Goal: Complete application form

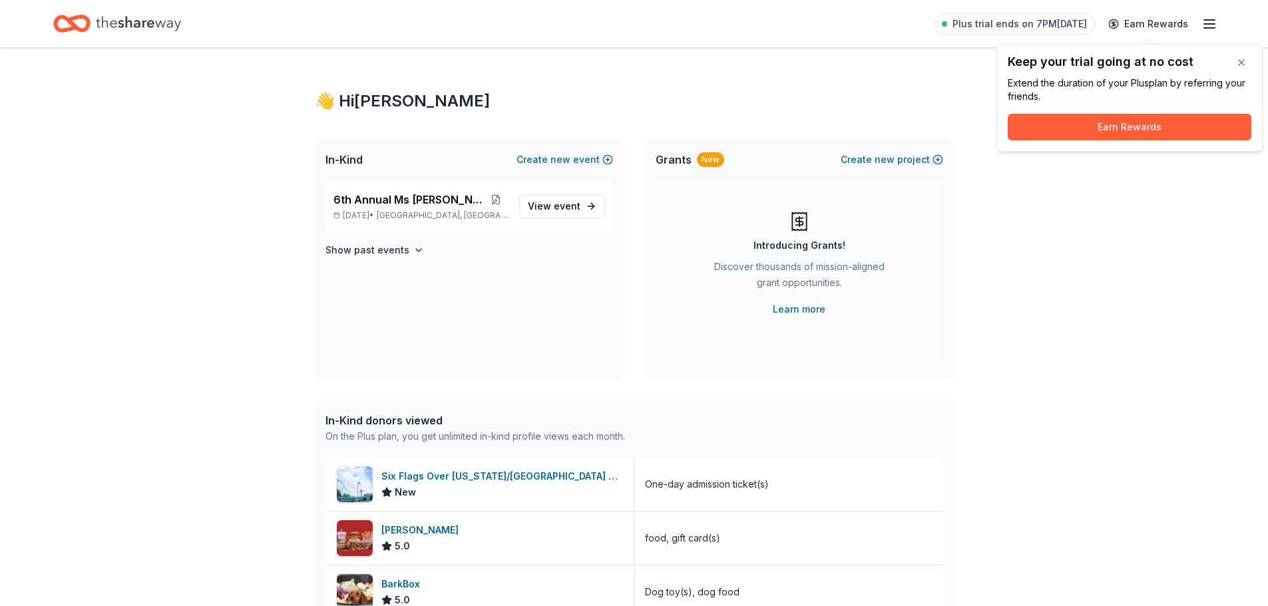
click at [1066, 292] on div "👋 Hi Michelle In-Kind Create new event 6th Annual Ms Molly Auction Oct 10, 2025…" at bounding box center [634, 461] width 1268 height 827
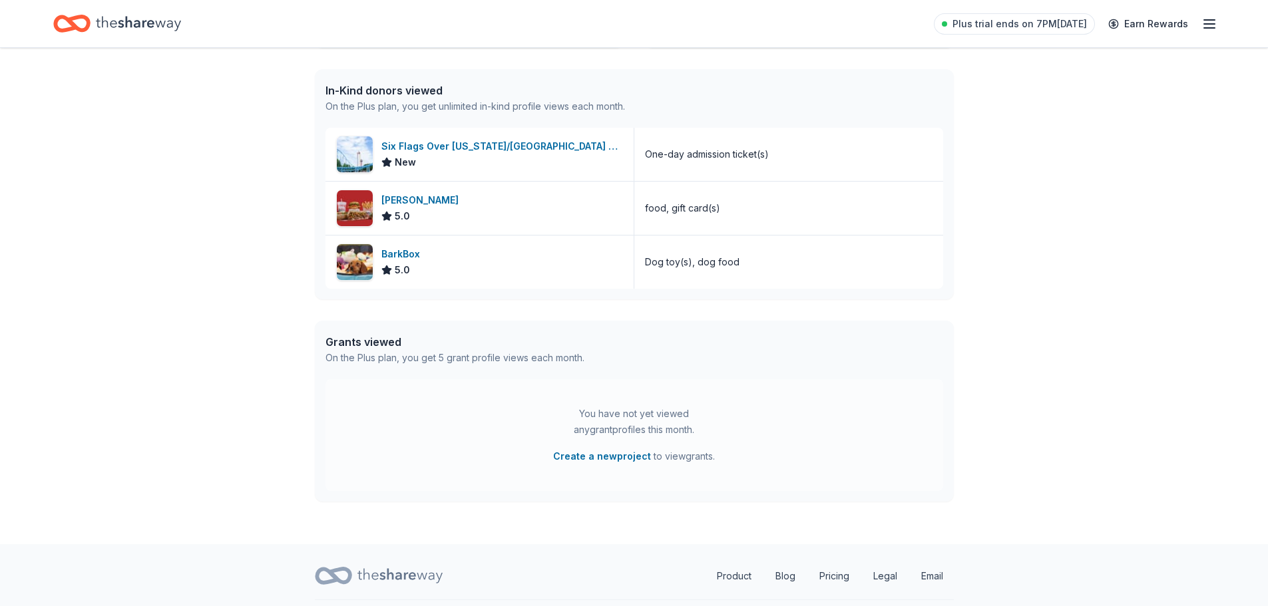
scroll to position [364, 0]
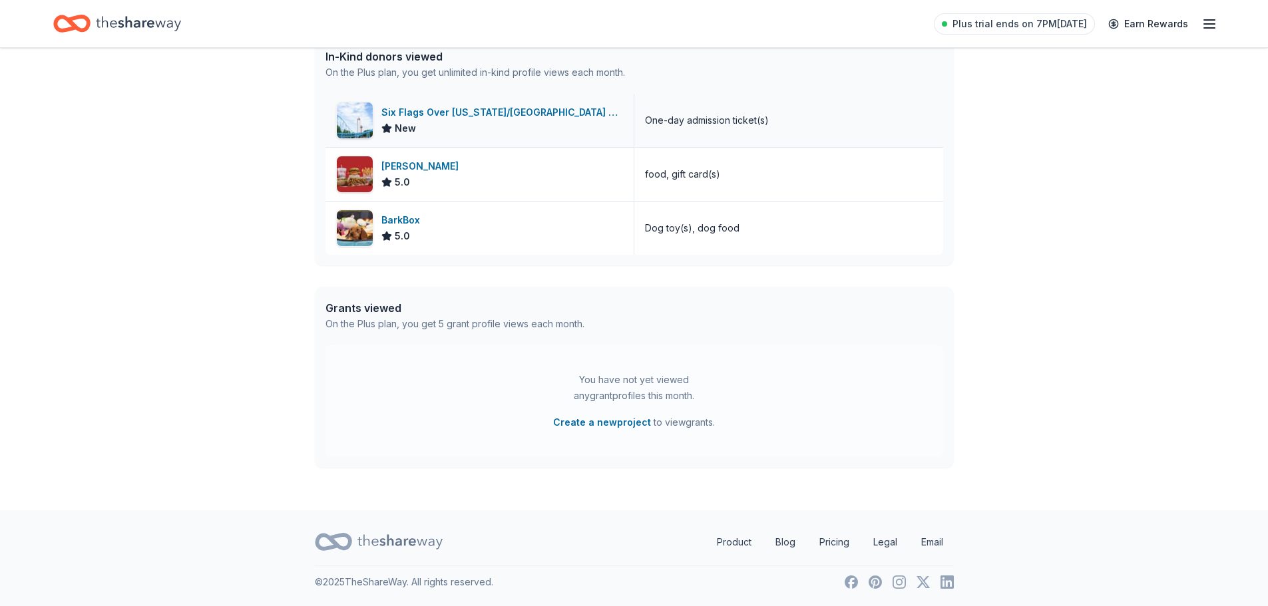
click at [530, 110] on div "Six Flags Over [US_STATE]/[GEOGRAPHIC_DATA] ([GEOGRAPHIC_DATA])" at bounding box center [502, 113] width 242 height 16
click at [403, 162] on div "[PERSON_NAME]" at bounding box center [422, 166] width 83 height 16
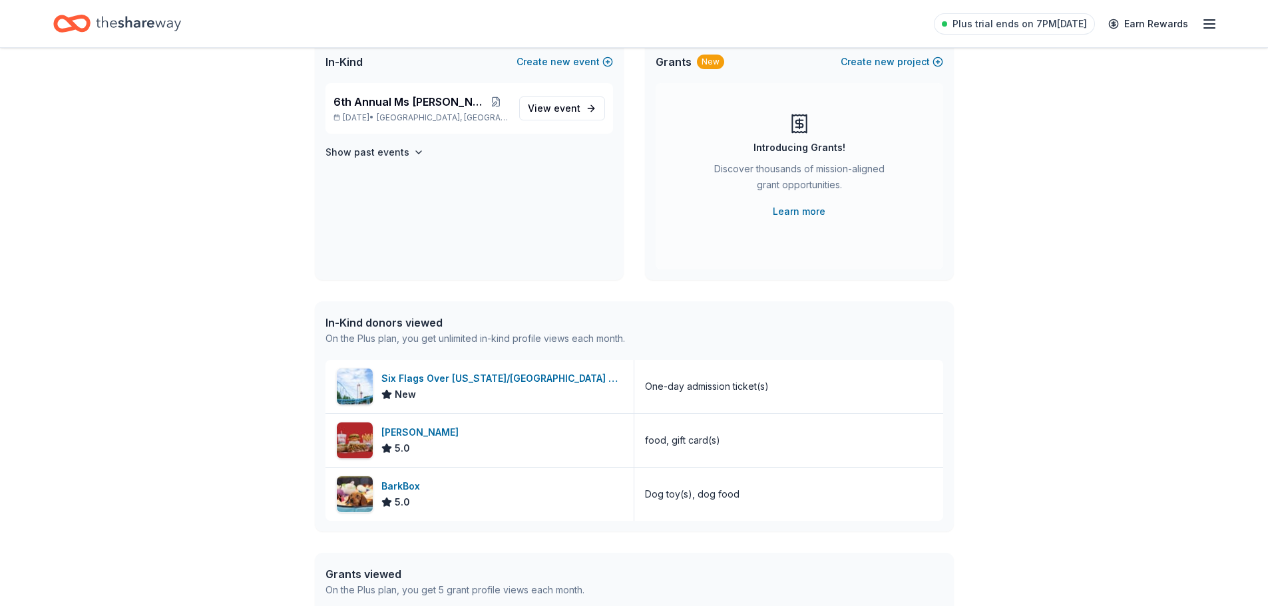
scroll to position [0, 0]
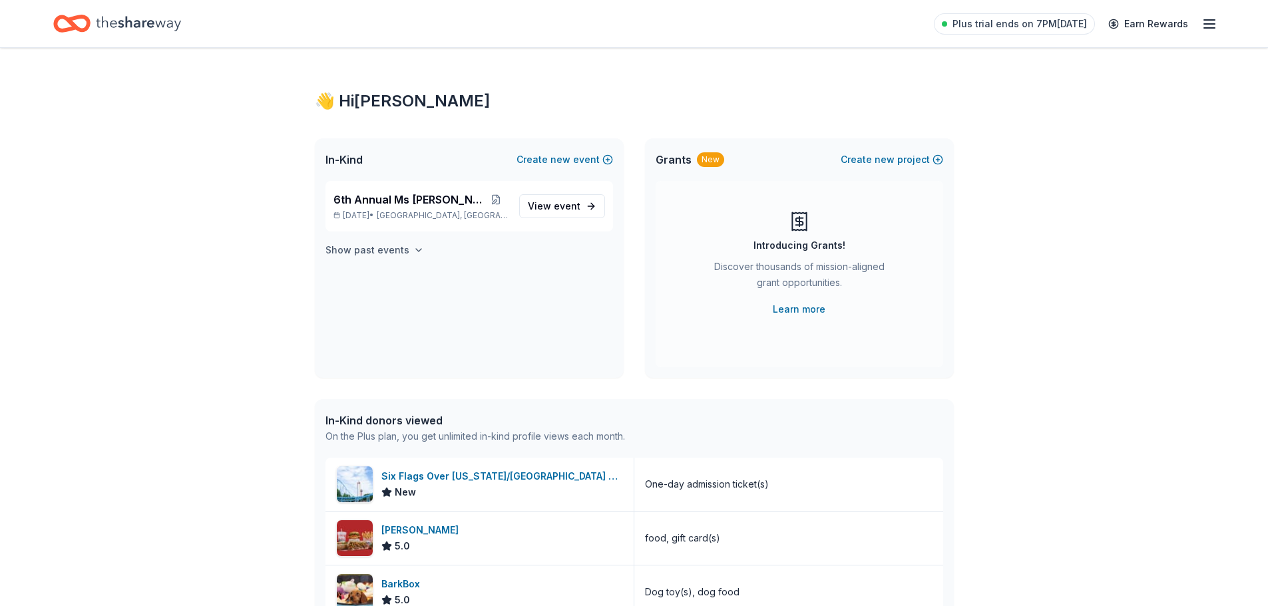
click at [407, 244] on button "Show past events" at bounding box center [374, 250] width 99 height 16
click at [1206, 22] on icon "button" at bounding box center [1209, 24] width 16 height 16
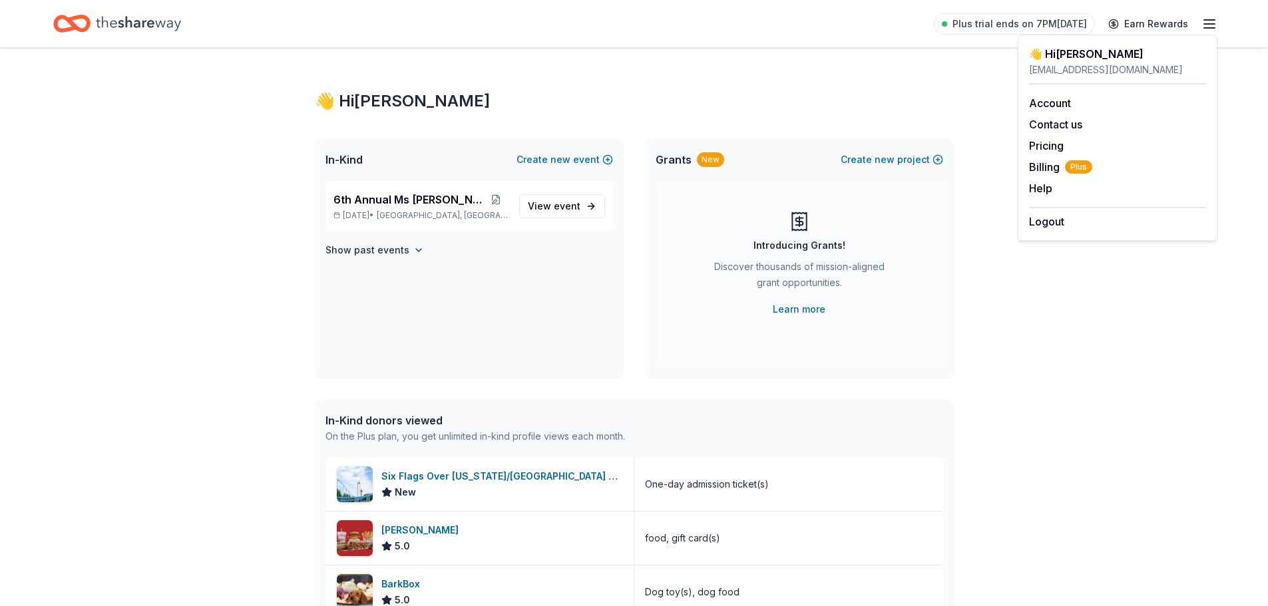
click at [883, 79] on div "👋 Hi Michelle In-Kind Create new event 6th Annual Ms Molly Auction Oct 10, 2025…" at bounding box center [635, 461] width 682 height 827
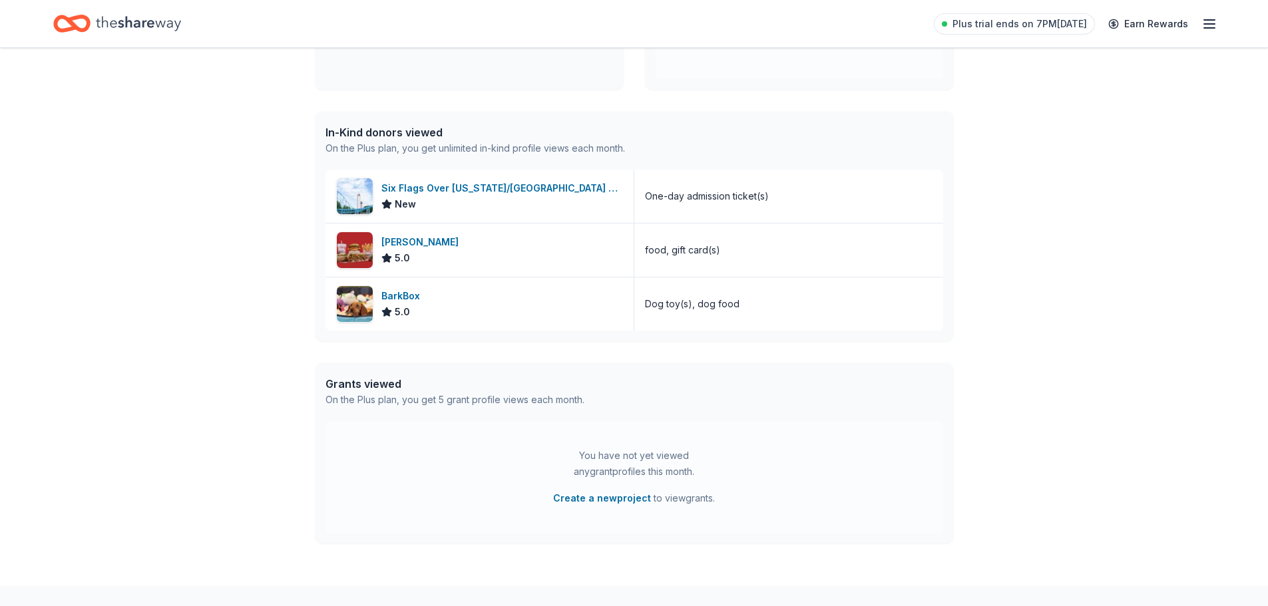
scroll to position [266, 0]
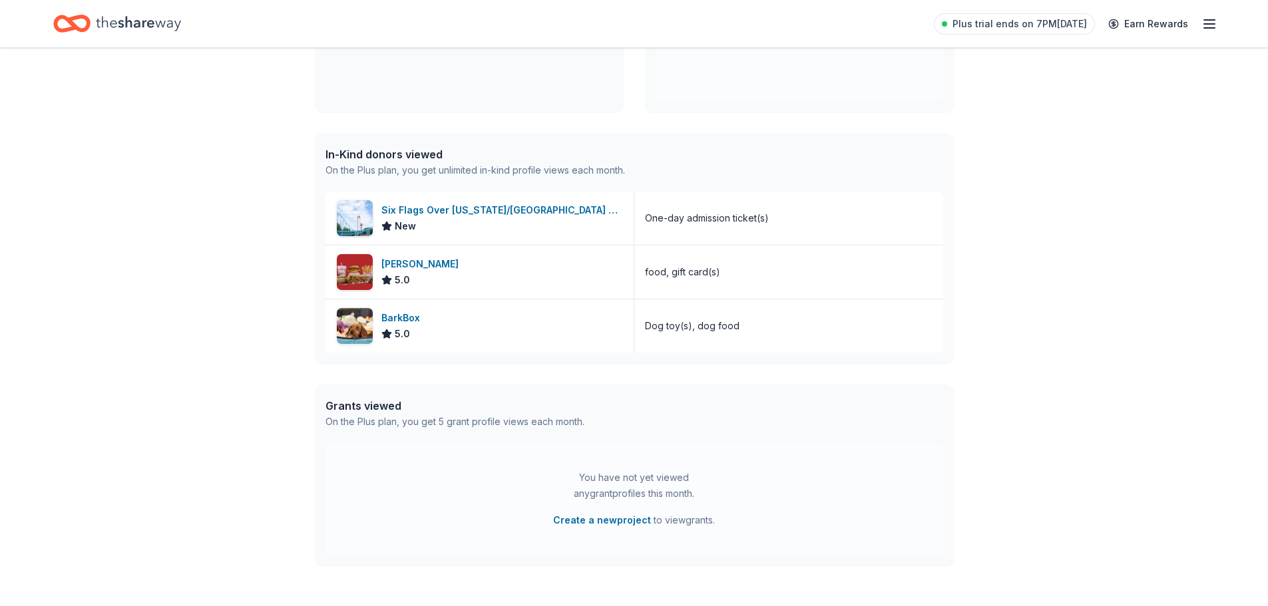
click at [397, 152] on div "In-Kind donors viewed" at bounding box center [475, 154] width 300 height 16
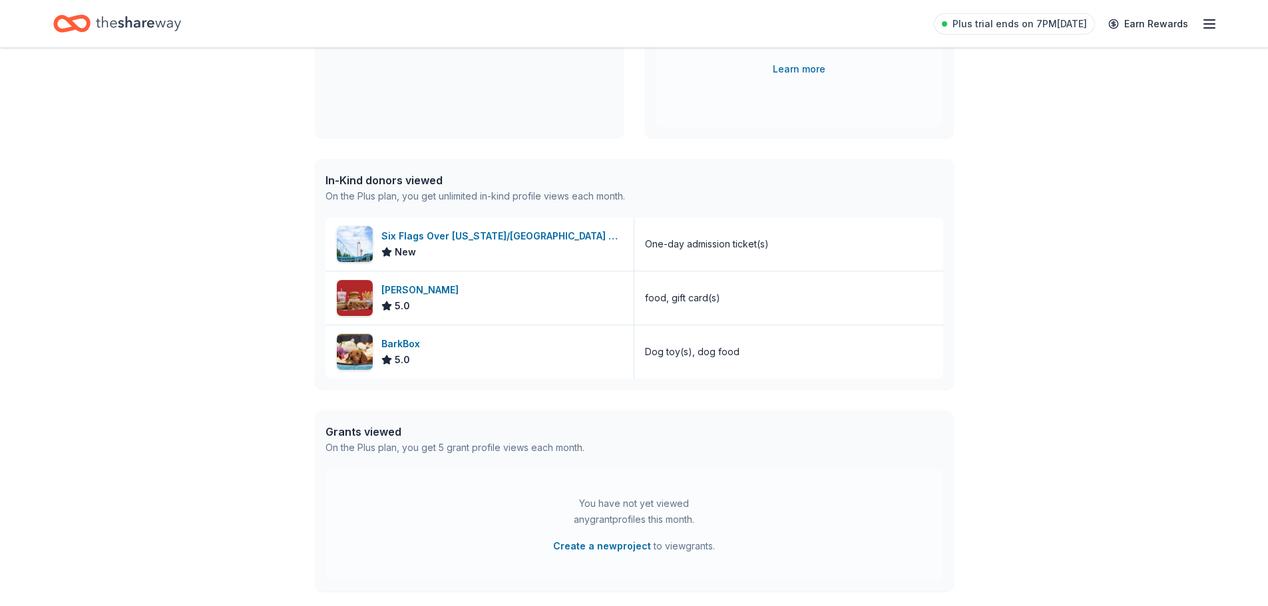
scroll to position [0, 0]
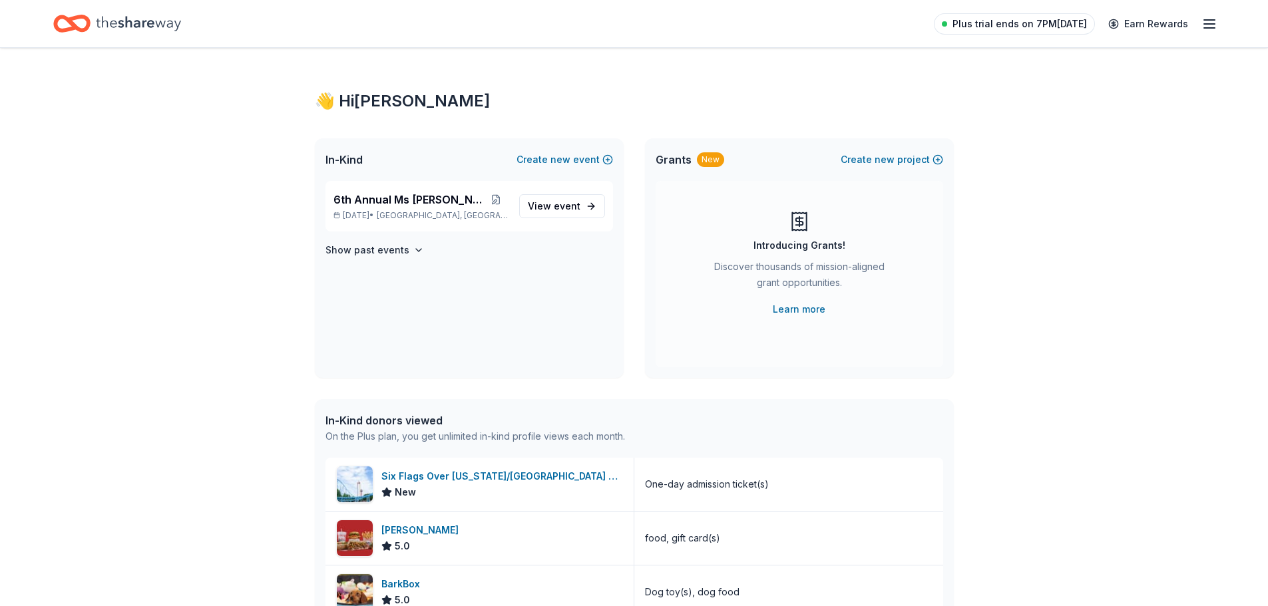
click at [1043, 20] on span "Plus trial ends on 7PM[DATE]" at bounding box center [1020, 24] width 134 height 16
click at [1215, 25] on icon "button" at bounding box center [1209, 24] width 16 height 16
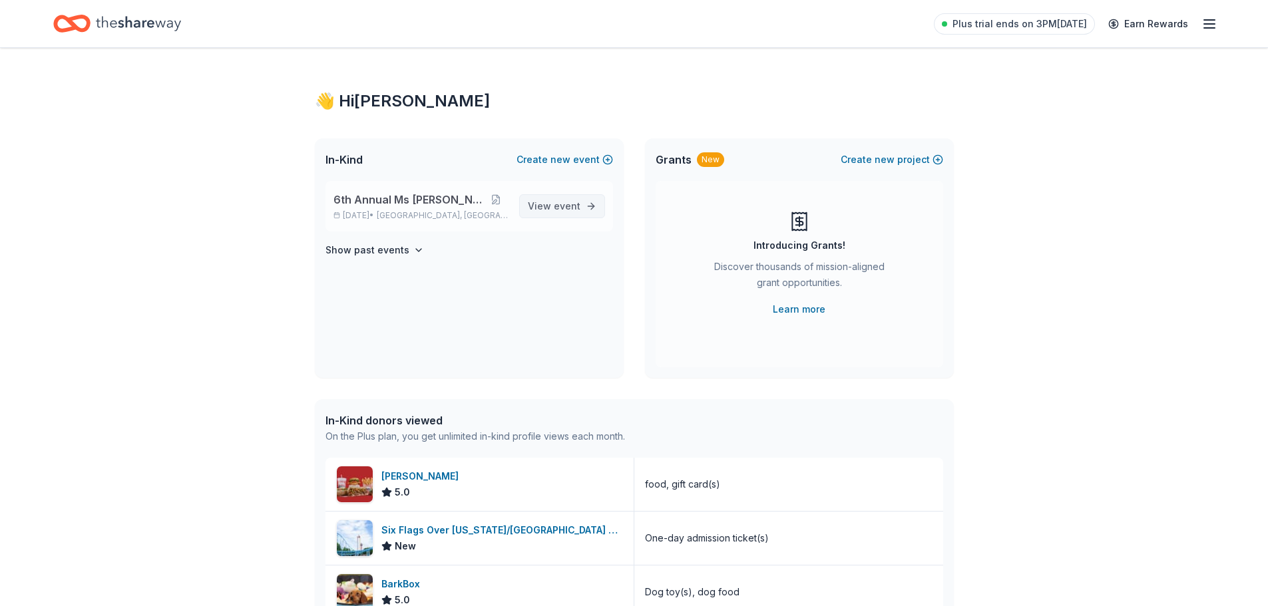
click at [553, 202] on span "View event" at bounding box center [554, 206] width 53 height 16
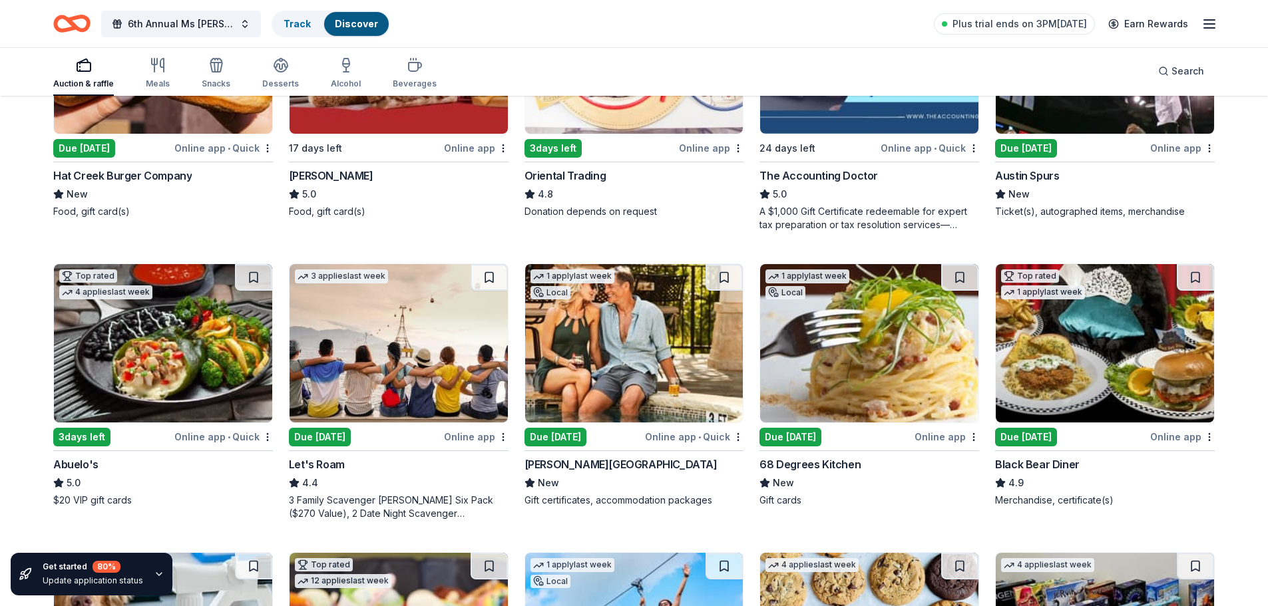
scroll to position [333, 0]
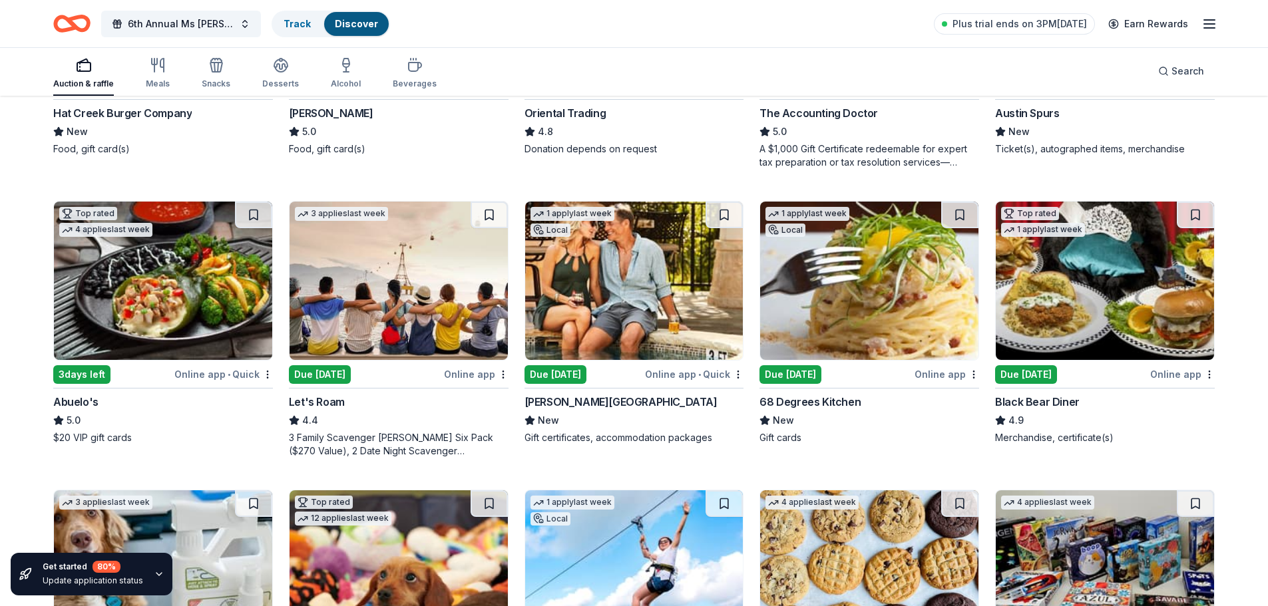
click at [568, 371] on div "Due [DATE]" at bounding box center [556, 374] width 62 height 19
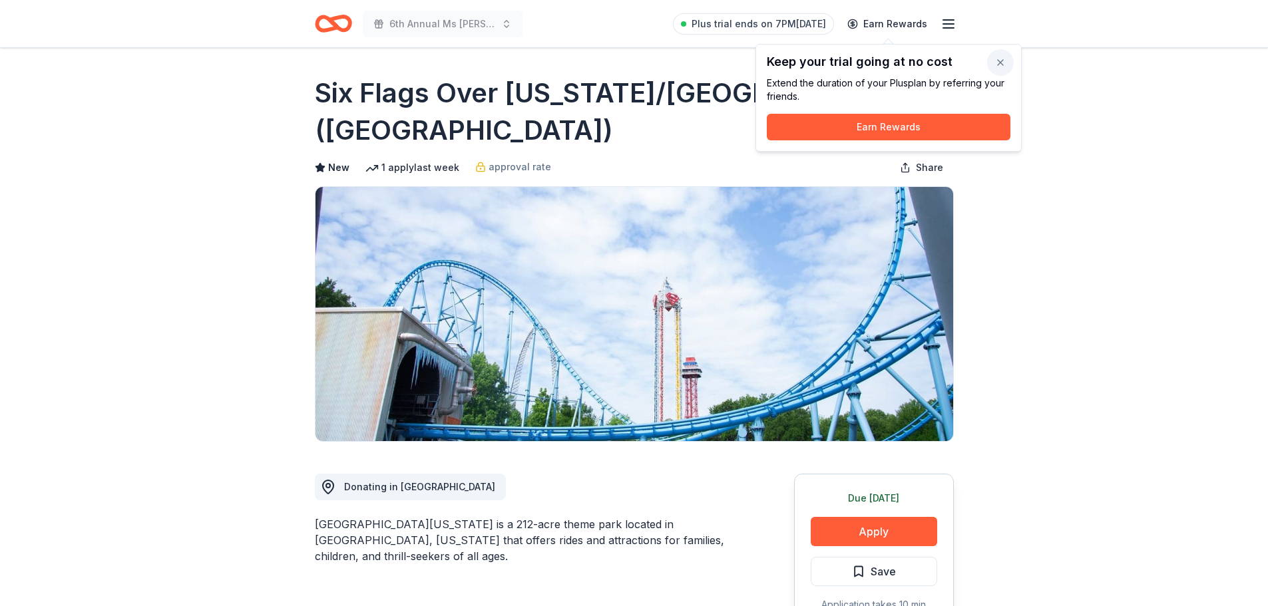
click at [1000, 59] on button "button" at bounding box center [1000, 62] width 27 height 27
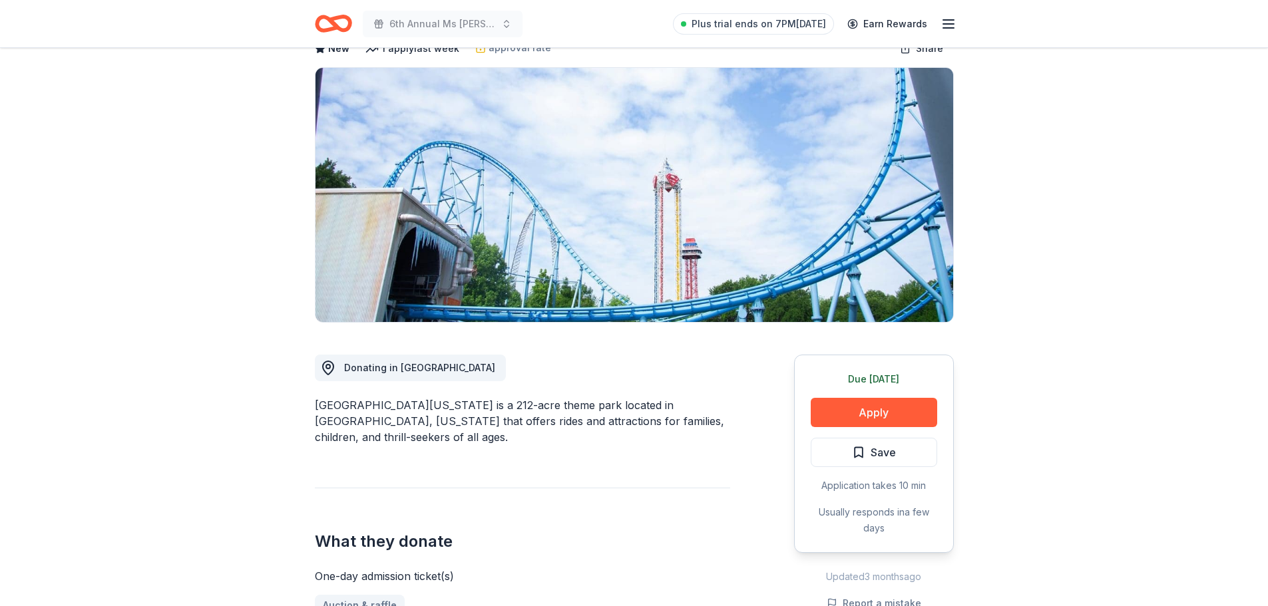
scroll to position [133, 0]
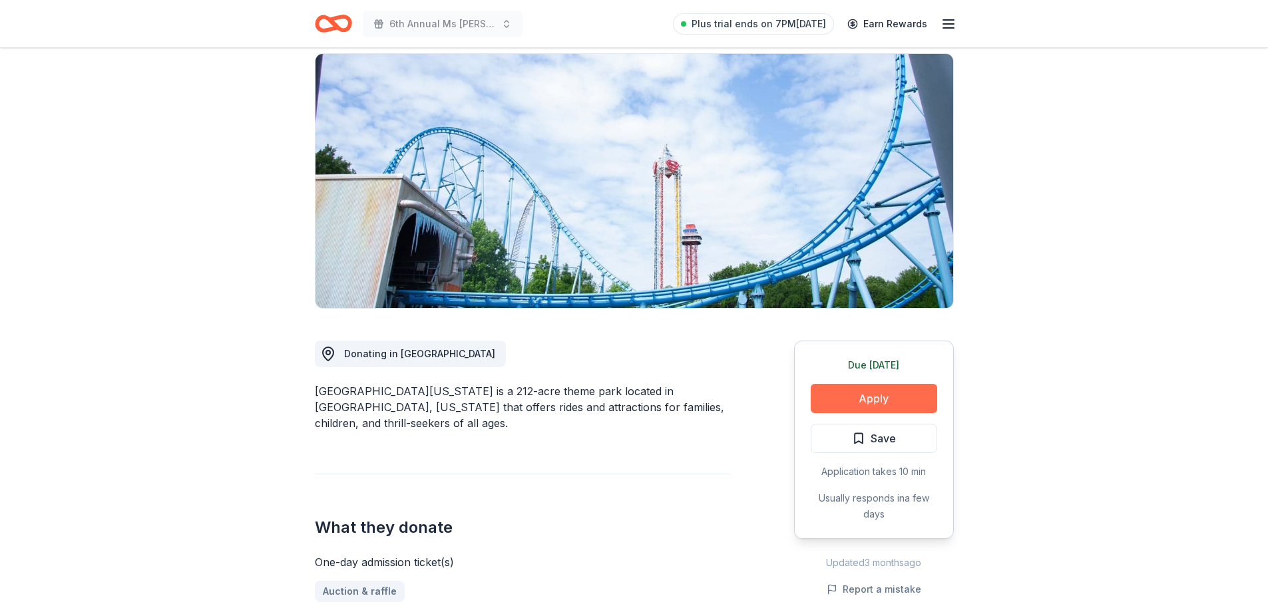
click at [882, 393] on button "Apply" at bounding box center [874, 398] width 126 height 29
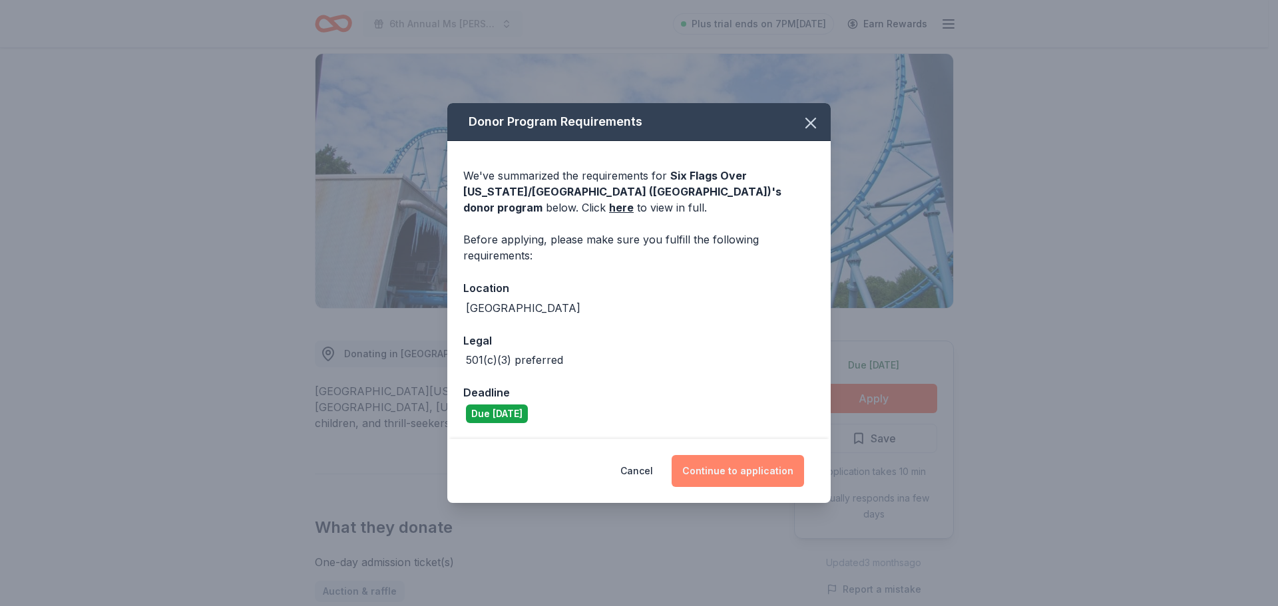
click at [744, 463] on button "Continue to application" at bounding box center [738, 471] width 132 height 32
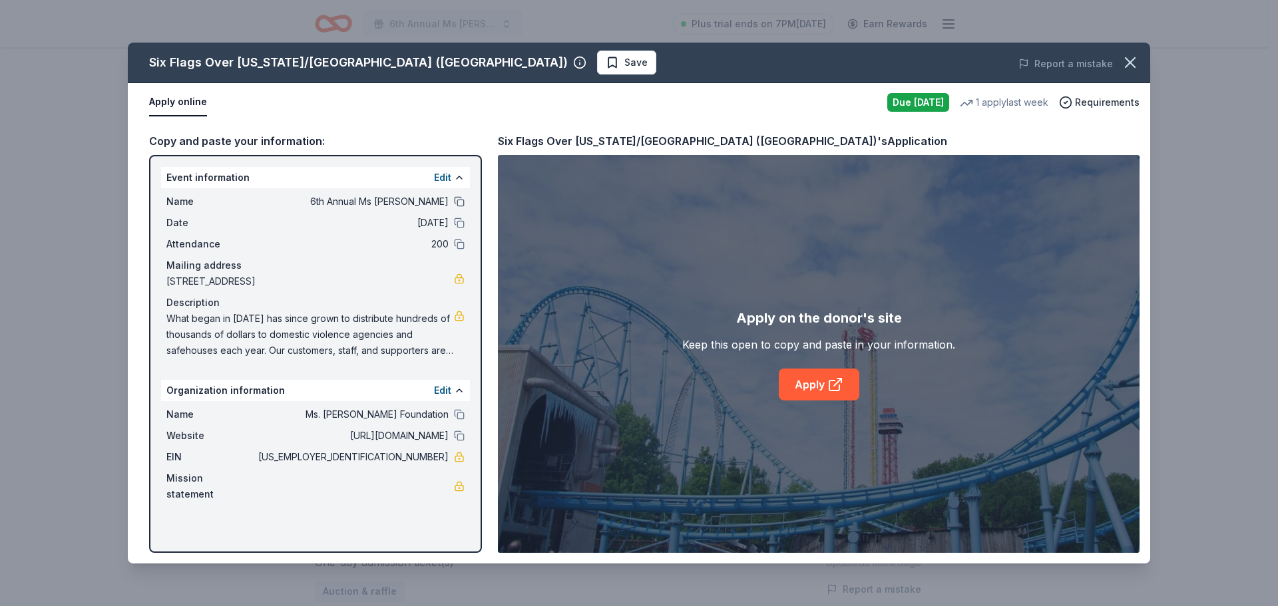
click at [457, 199] on button at bounding box center [459, 201] width 11 height 11
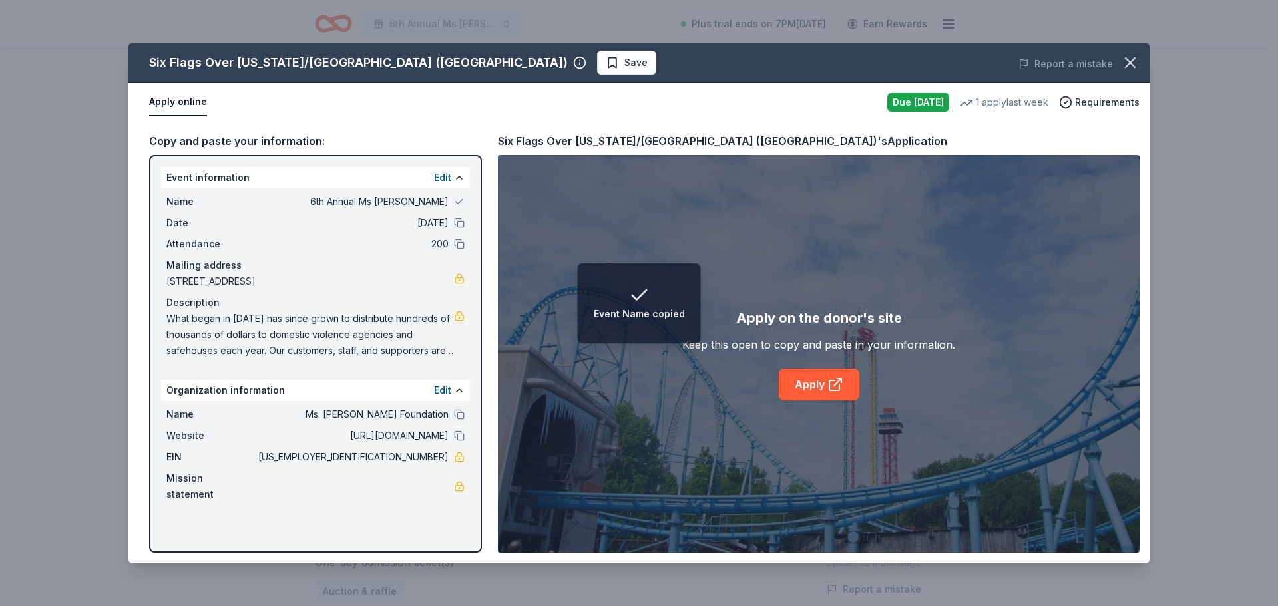
click at [459, 215] on div "Date 10/10/25" at bounding box center [315, 223] width 298 height 16
drag, startPoint x: 457, startPoint y: 226, endPoint x: 457, endPoint y: 243, distance: 17.3
click at [457, 226] on button at bounding box center [459, 223] width 11 height 11
click at [459, 244] on button at bounding box center [459, 244] width 11 height 11
click at [457, 420] on button at bounding box center [459, 414] width 11 height 11
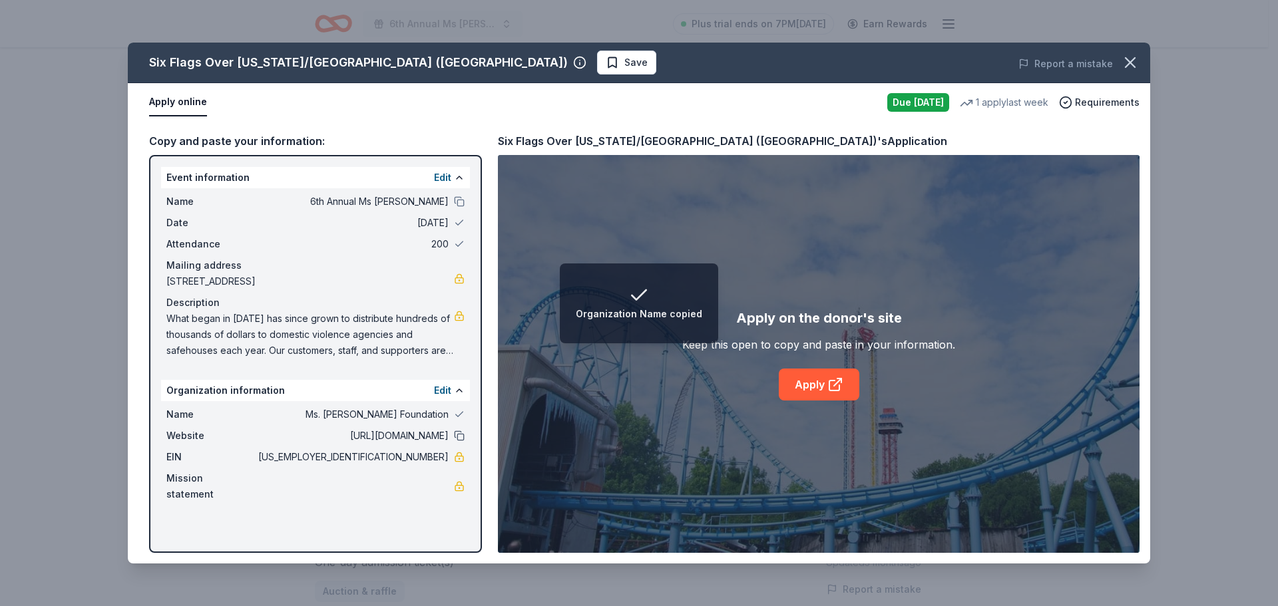
click at [456, 441] on button at bounding box center [459, 436] width 11 height 11
click at [829, 383] on icon at bounding box center [834, 386] width 10 height 10
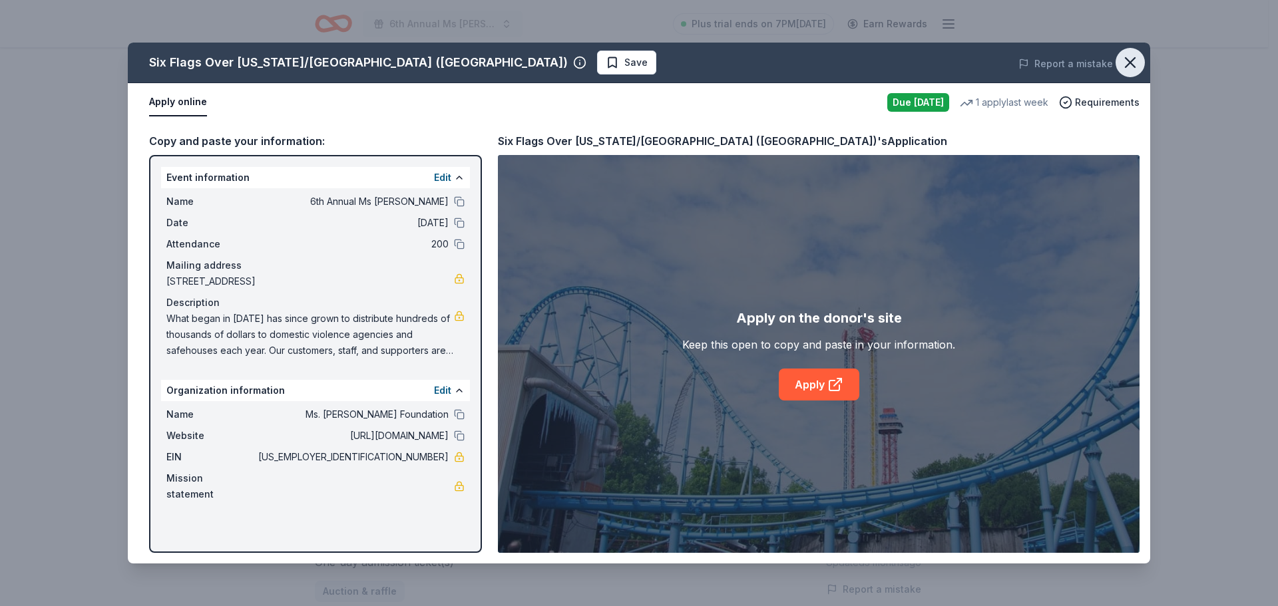
click at [1130, 59] on icon "button" at bounding box center [1130, 62] width 19 height 19
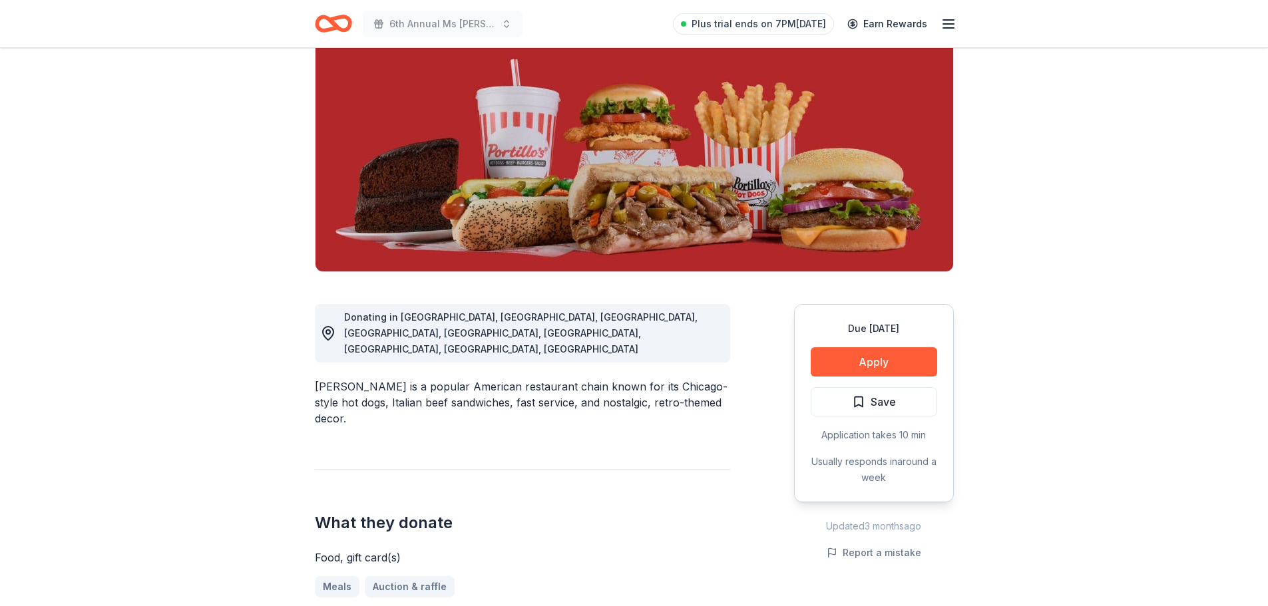
scroll to position [133, 0]
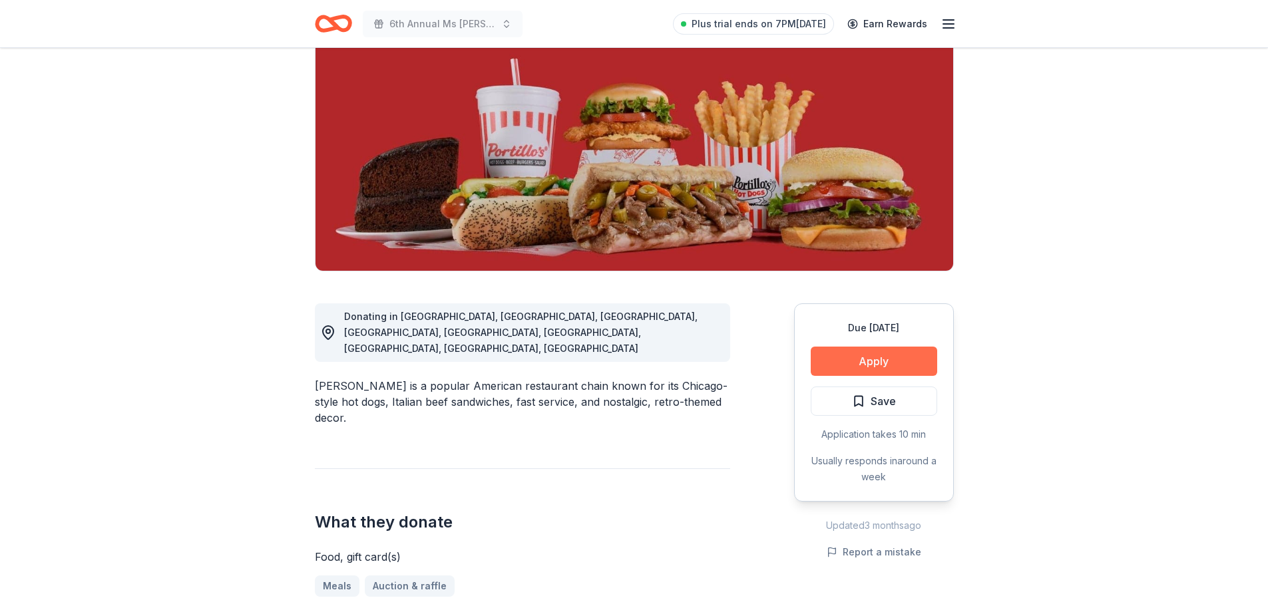
click at [887, 358] on button "Apply" at bounding box center [874, 361] width 126 height 29
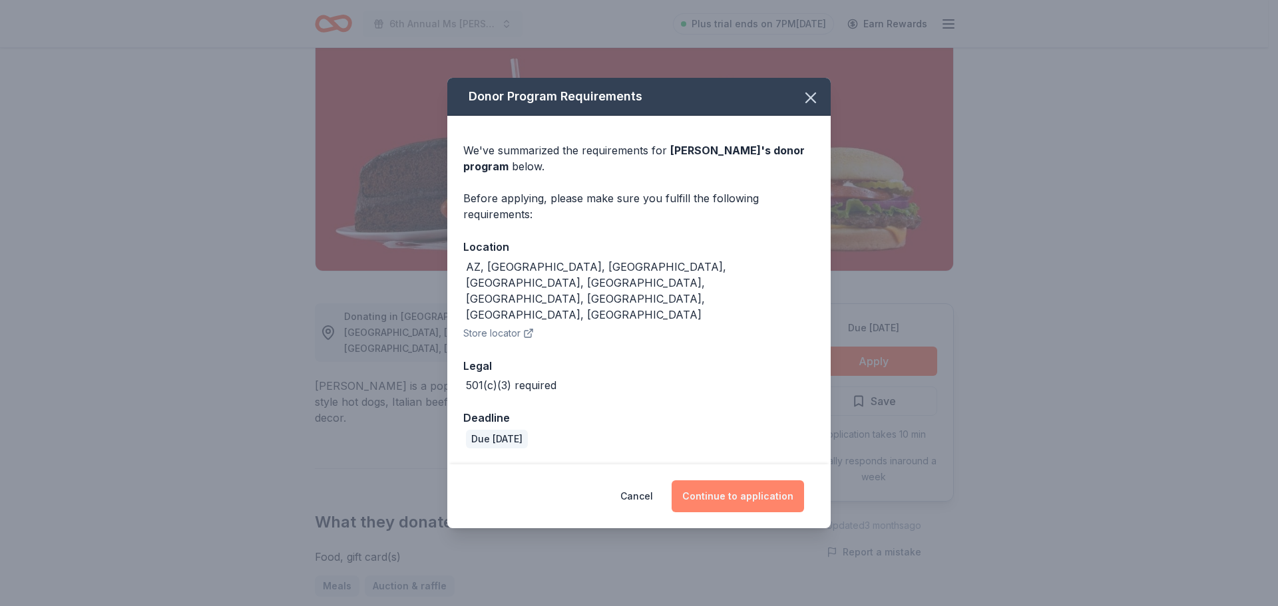
click at [747, 481] on button "Continue to application" at bounding box center [738, 497] width 132 height 32
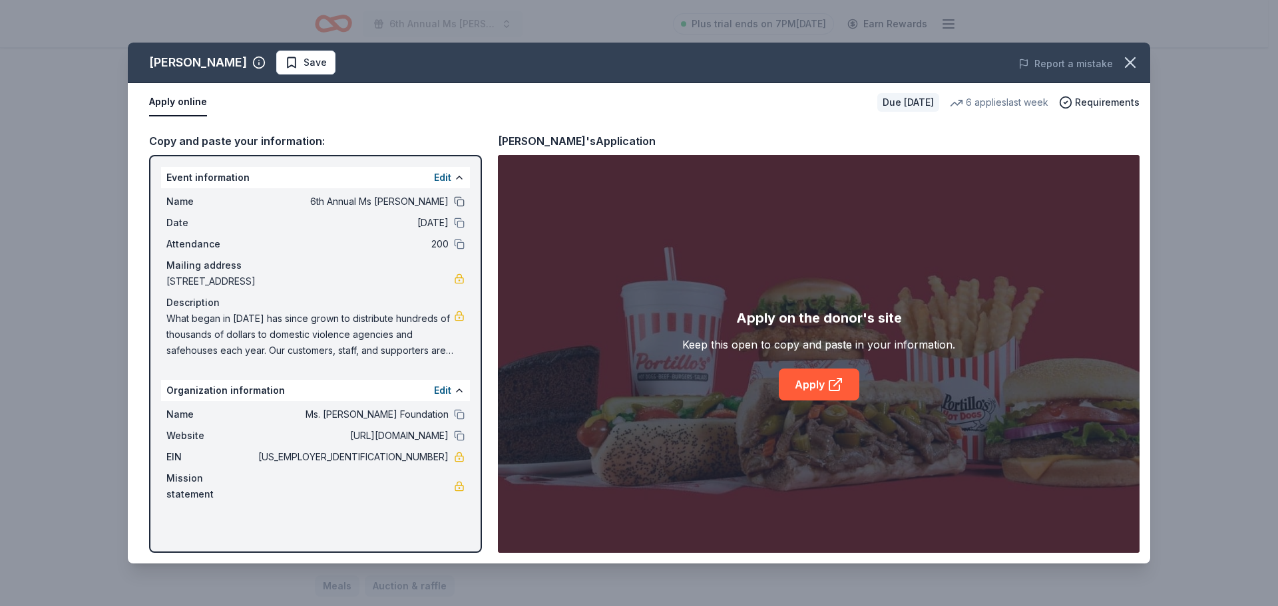
click at [461, 202] on button at bounding box center [459, 201] width 11 height 11
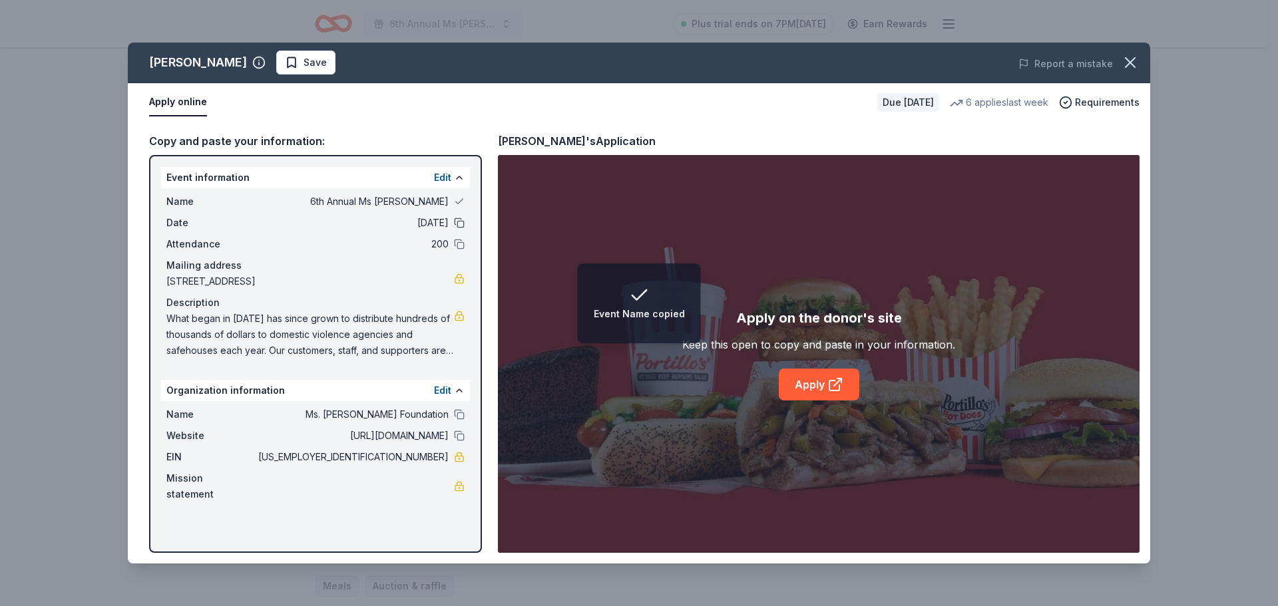
click at [461, 220] on button at bounding box center [459, 223] width 11 height 11
click at [453, 242] on div "Attendance 200" at bounding box center [315, 244] width 298 height 16
click at [456, 247] on button at bounding box center [459, 244] width 11 height 11
click at [457, 420] on button at bounding box center [459, 414] width 11 height 11
click at [463, 441] on button at bounding box center [459, 436] width 11 height 11
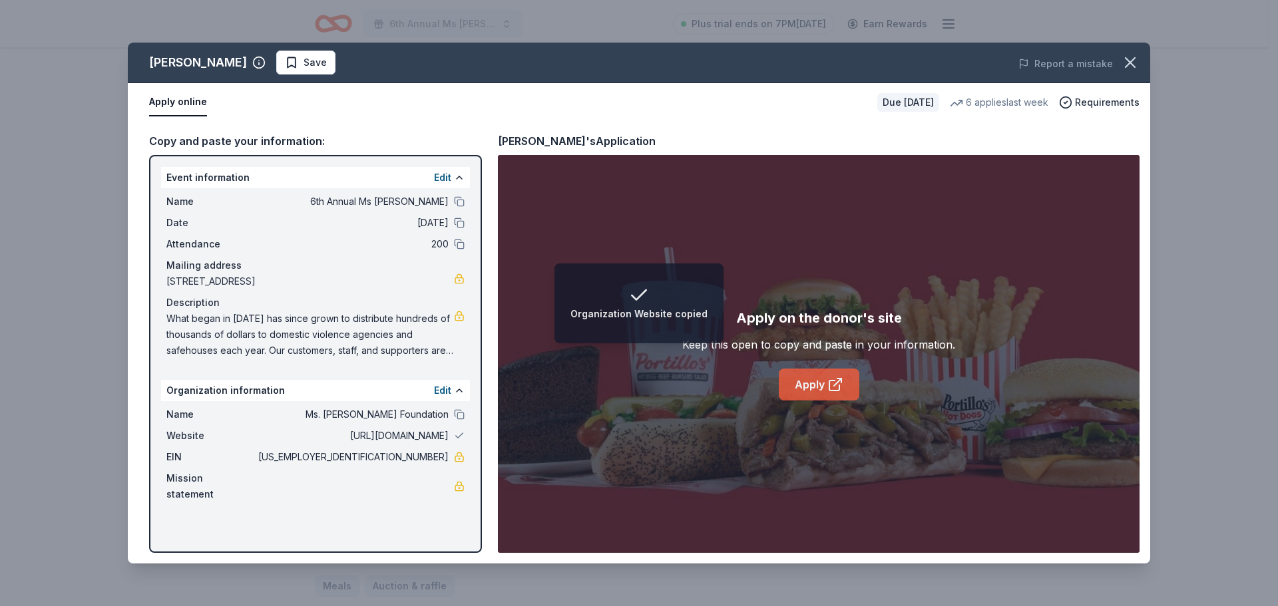
click at [813, 380] on link "Apply" at bounding box center [819, 385] width 81 height 32
click at [1136, 62] on icon "button" at bounding box center [1130, 62] width 19 height 19
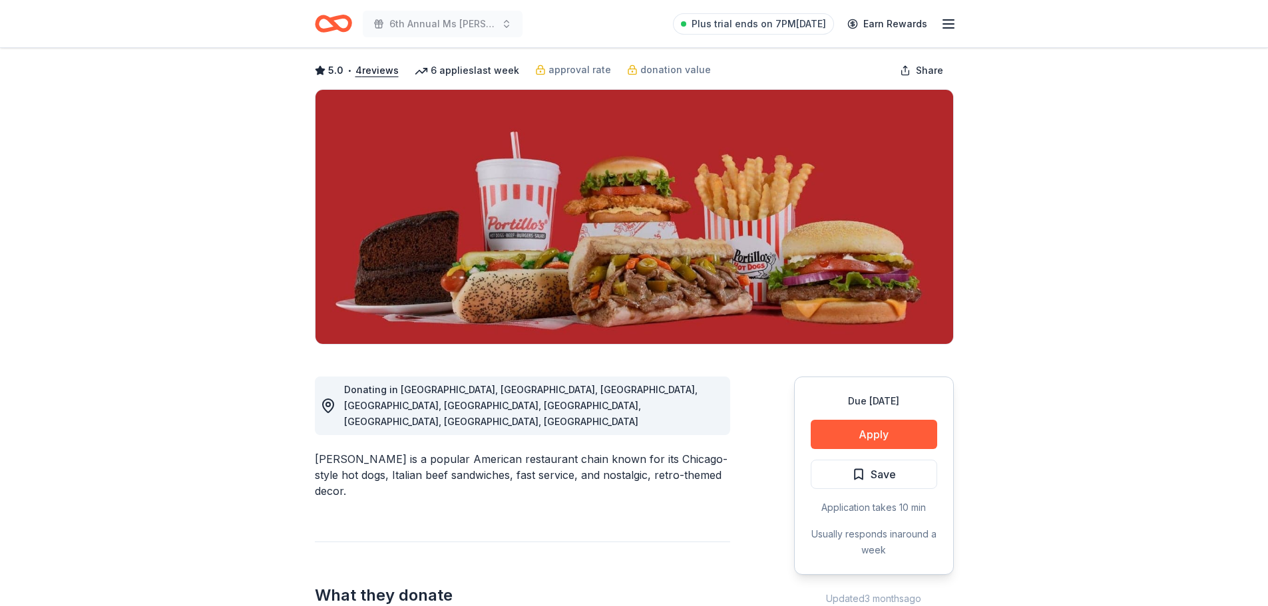
scroll to position [0, 0]
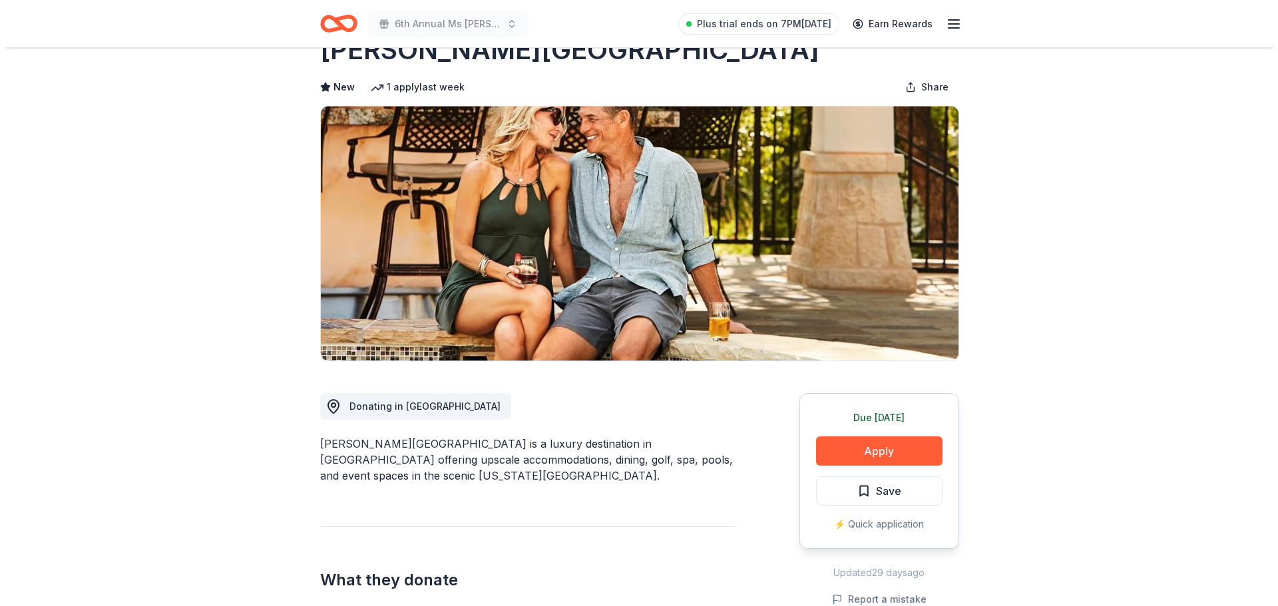
scroll to position [67, 0]
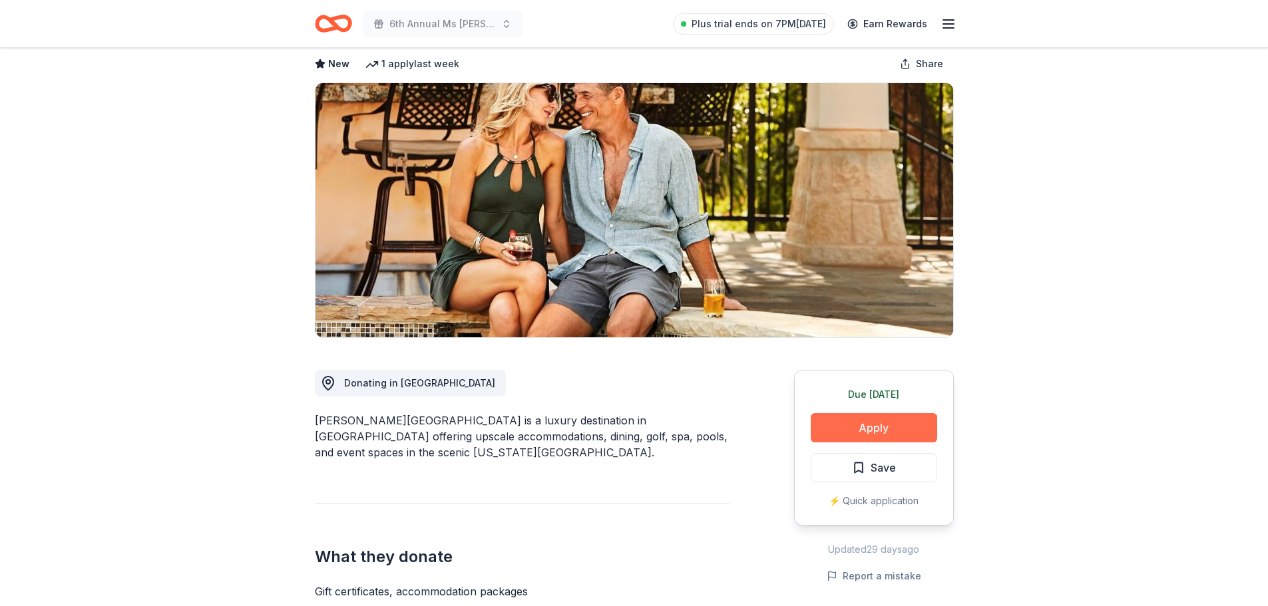
click at [898, 421] on button "Apply" at bounding box center [874, 427] width 126 height 29
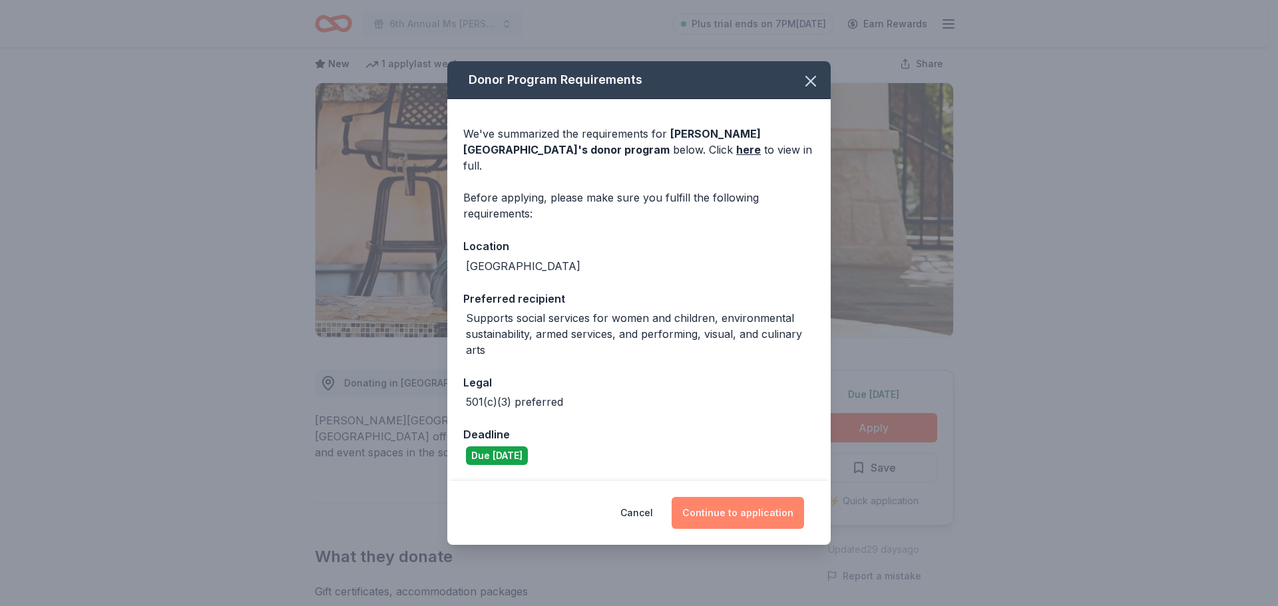
click at [747, 505] on button "Continue to application" at bounding box center [738, 513] width 132 height 32
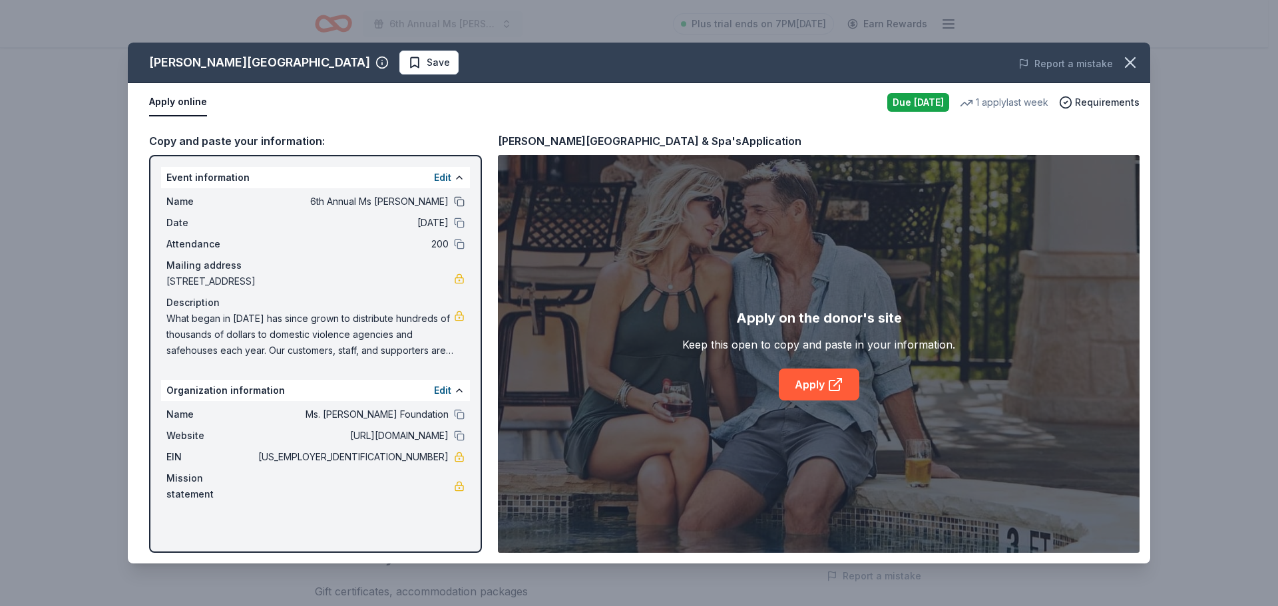
click at [460, 200] on button at bounding box center [459, 201] width 11 height 11
click at [460, 216] on div "Date 10/10/25" at bounding box center [315, 223] width 298 height 16
click at [457, 224] on button at bounding box center [459, 223] width 11 height 11
click at [461, 239] on button at bounding box center [459, 244] width 11 height 11
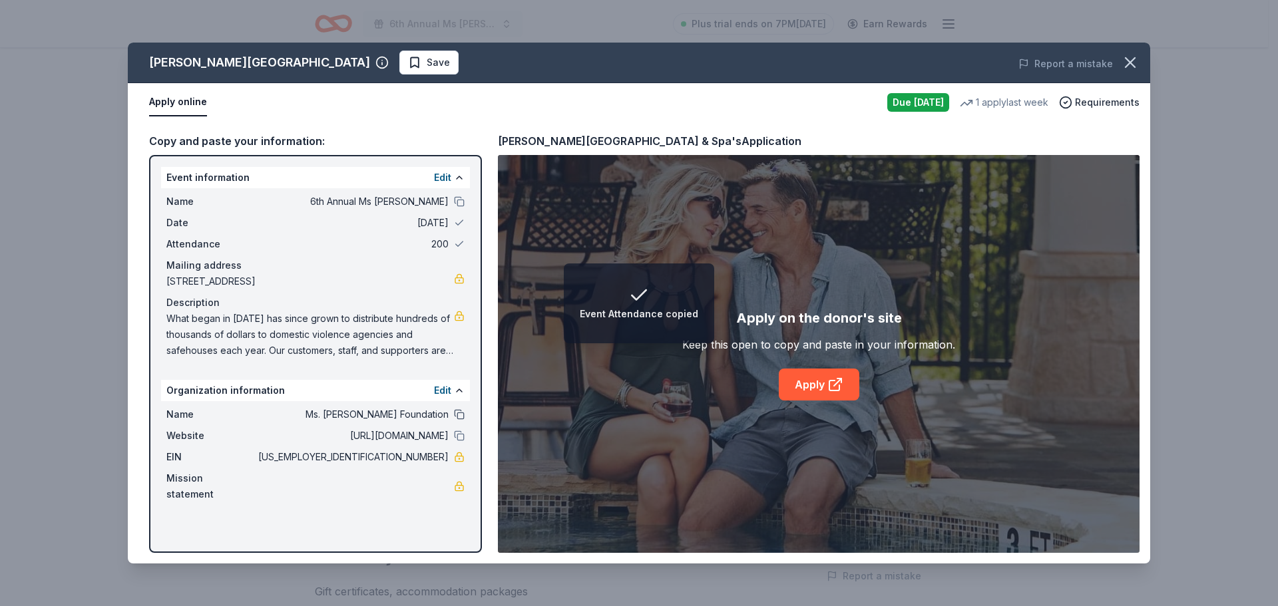
click at [463, 420] on button at bounding box center [459, 414] width 11 height 11
click at [458, 441] on button at bounding box center [459, 436] width 11 height 11
click at [833, 380] on icon at bounding box center [835, 385] width 16 height 16
